Goal: Task Accomplishment & Management: Use online tool/utility

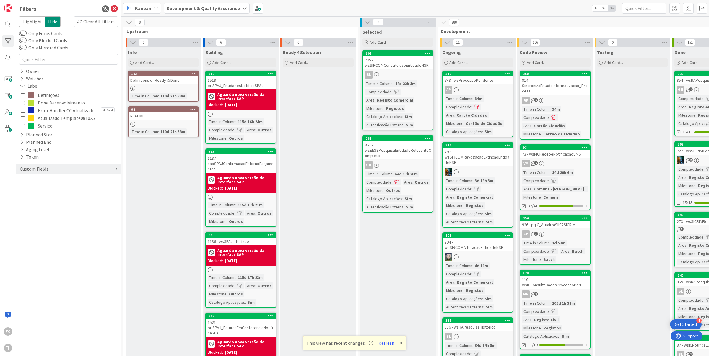
scroll to position [0, 74]
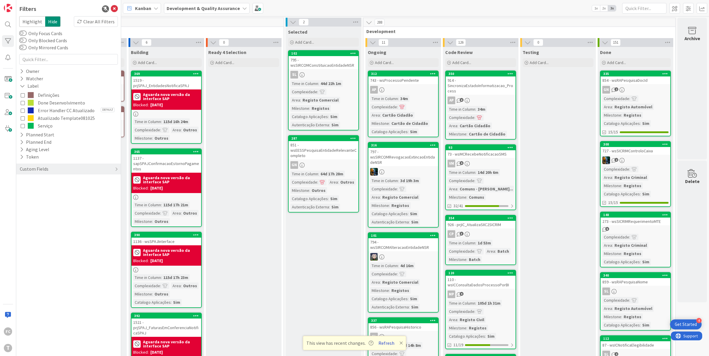
click at [383, 340] on button "Refresh" at bounding box center [386, 343] width 20 height 8
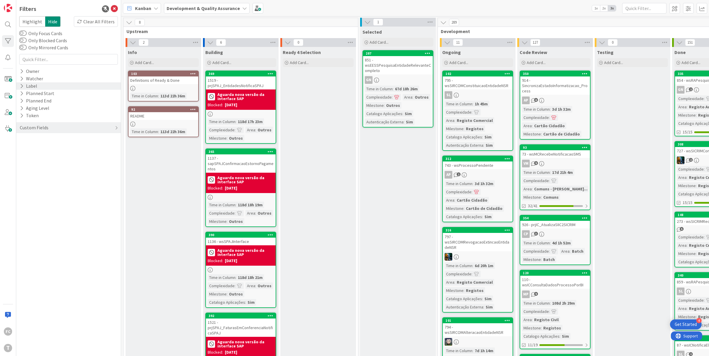
click at [21, 86] on icon at bounding box center [22, 86] width 4 height 5
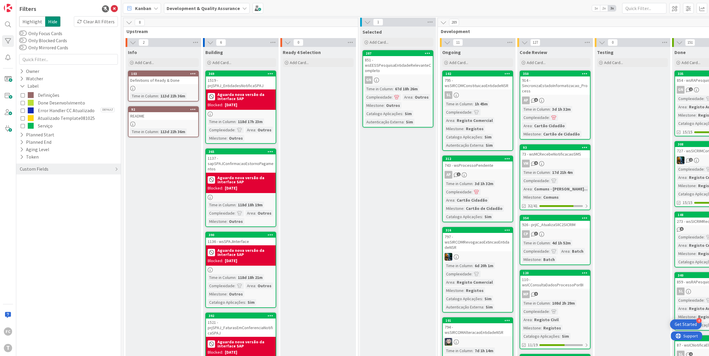
click at [52, 102] on span "Done Desenvolvimento" at bounding box center [61, 103] width 47 height 8
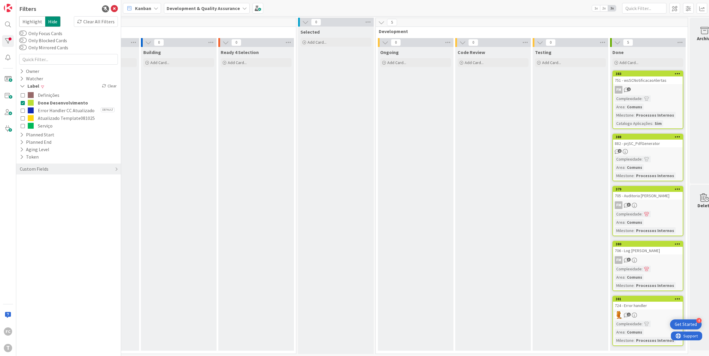
scroll to position [0, 64]
click at [22, 103] on icon at bounding box center [23, 103] width 4 height 4
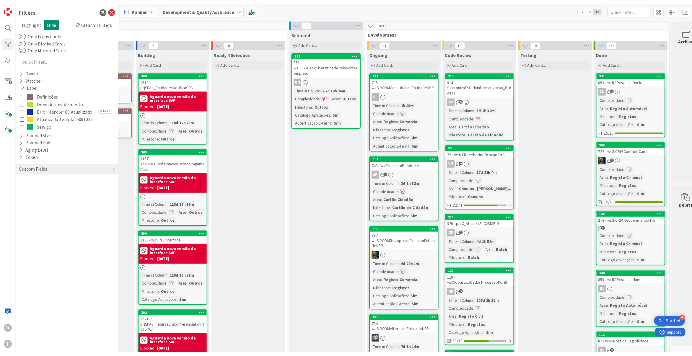
scroll to position [0, 64]
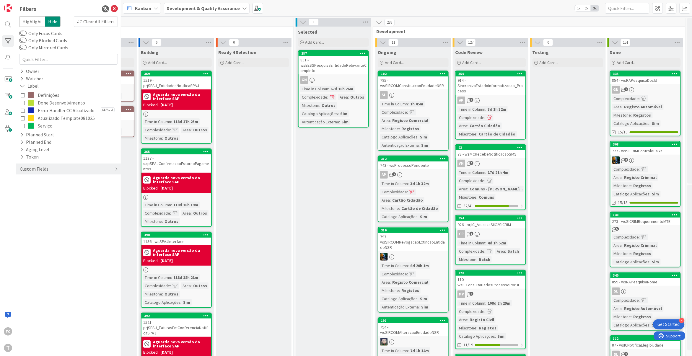
click at [54, 104] on span "Done Desenvolvimento" at bounding box center [61, 103] width 47 height 8
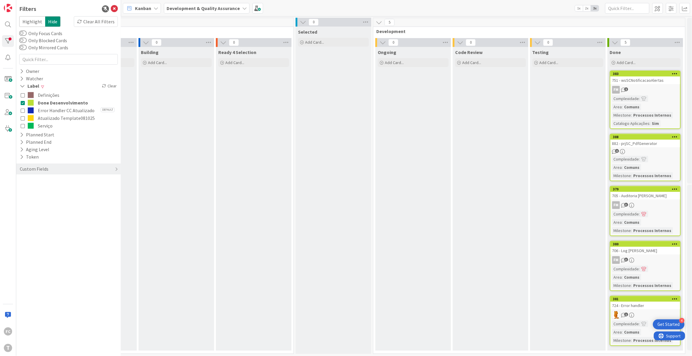
click at [22, 101] on icon at bounding box center [23, 103] width 4 height 4
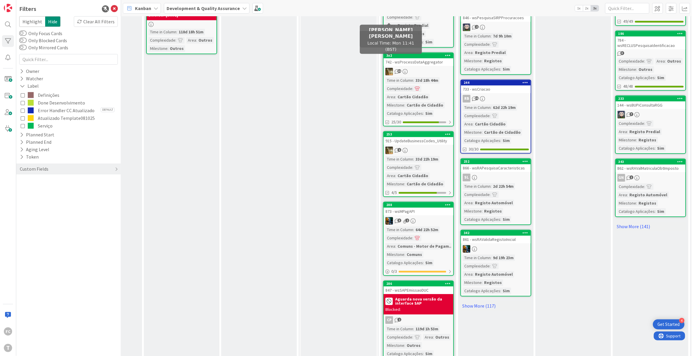
scroll to position [522, 59]
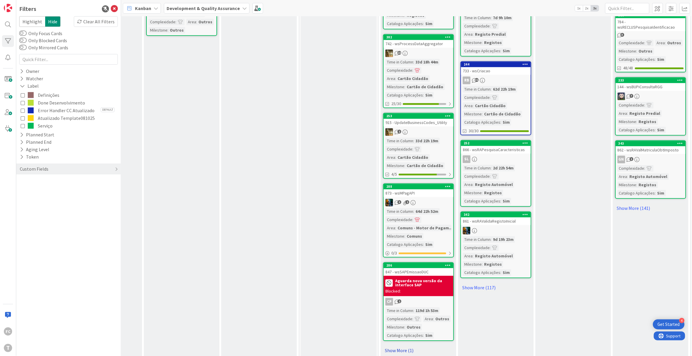
click at [400, 346] on link "Show More (1)" at bounding box center [418, 350] width 71 height 9
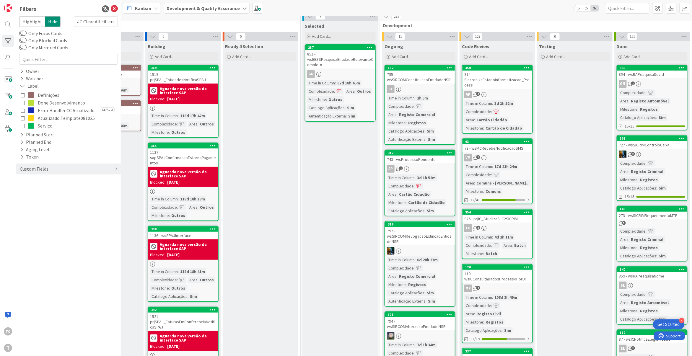
scroll to position [9, 58]
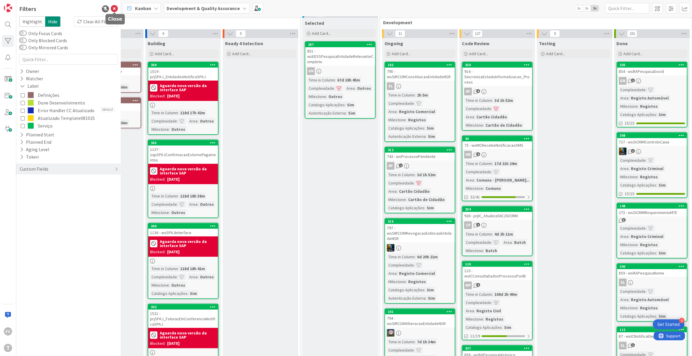
click at [116, 6] on icon at bounding box center [114, 8] width 7 height 7
